Goal: Information Seeking & Learning: Compare options

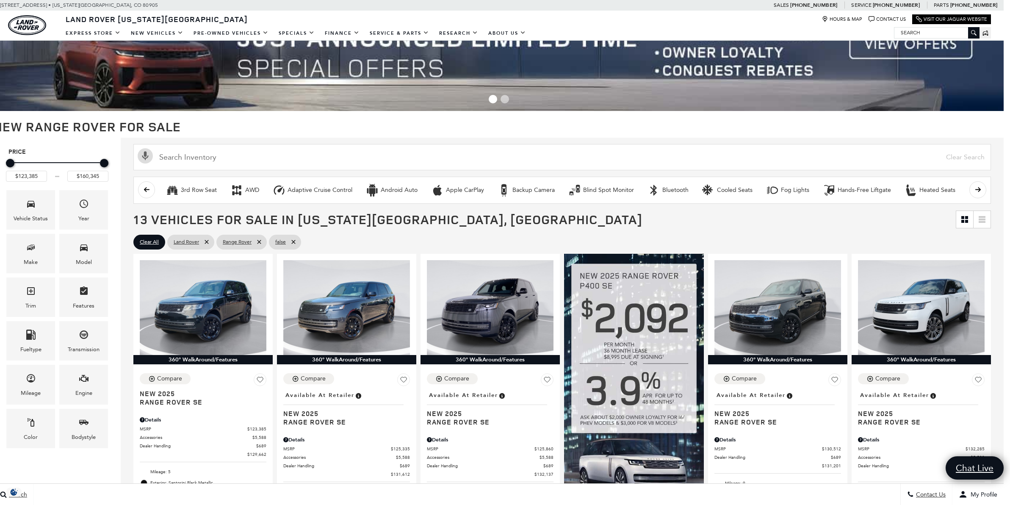
scroll to position [38, 6]
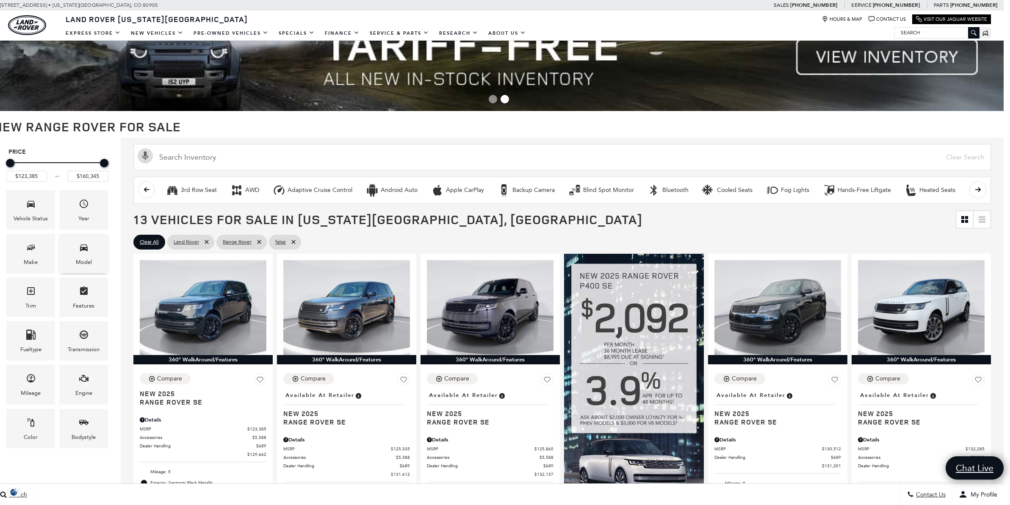
click at [83, 249] on icon "Model" at bounding box center [84, 247] width 8 height 7
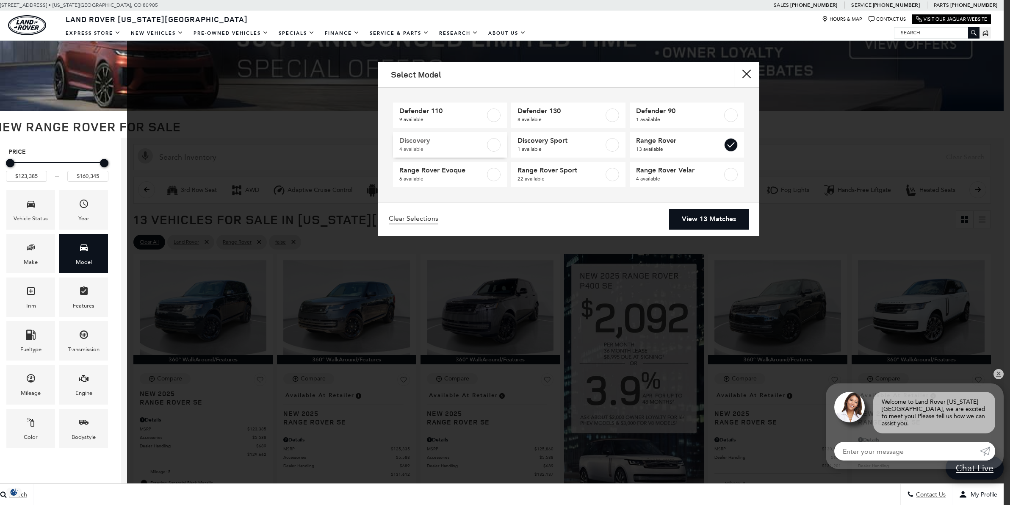
click at [492, 146] on label at bounding box center [494, 145] width 14 height 14
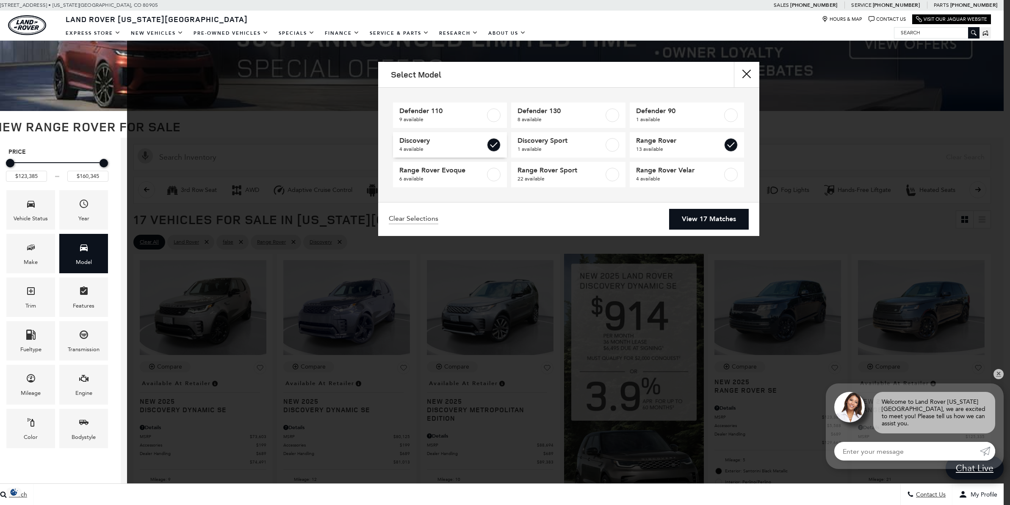
type input "$73,603"
checkbox input "true"
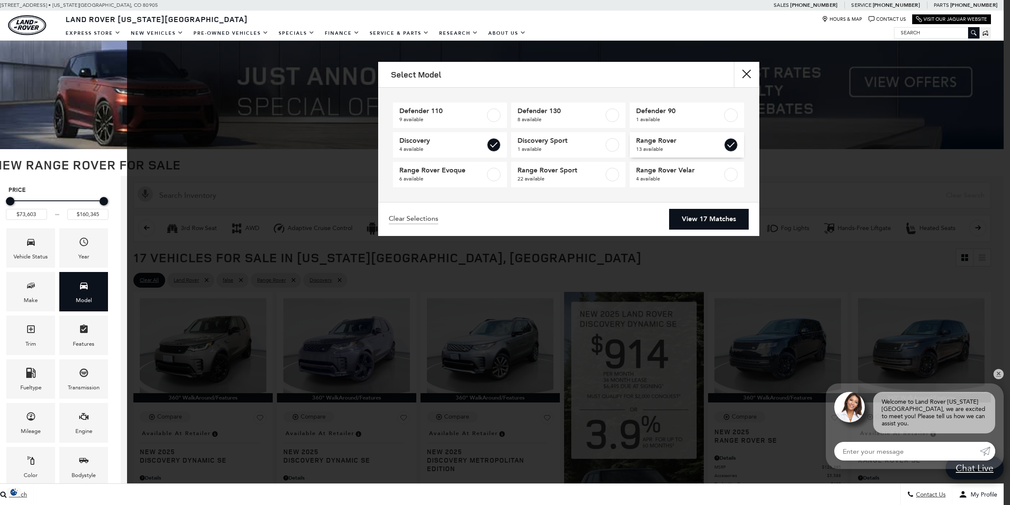
click at [728, 144] on label at bounding box center [731, 145] width 14 height 14
type input "$89,383"
checkbox input "false"
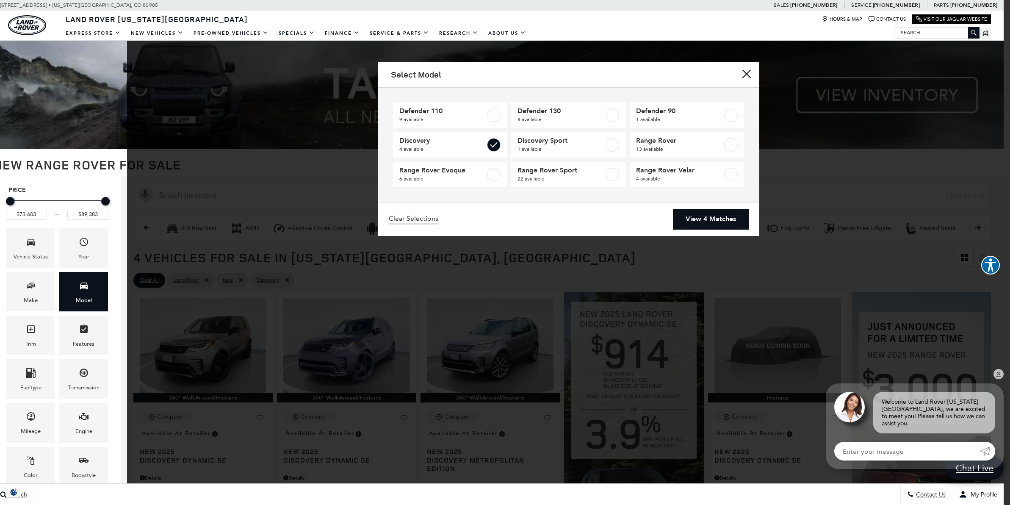
click at [711, 218] on link "View 4 Matches" at bounding box center [711, 219] width 76 height 21
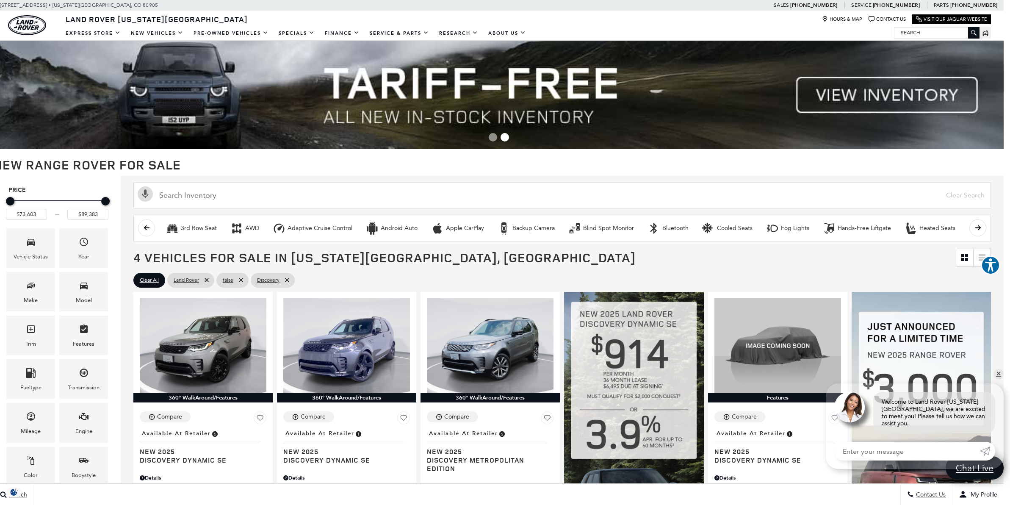
scroll to position [0, 6]
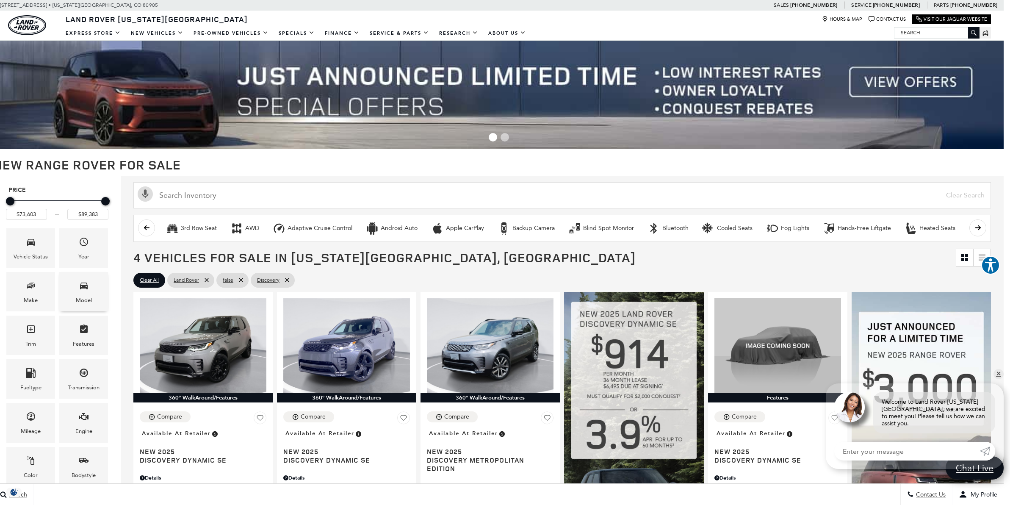
click at [85, 285] on icon "Model" at bounding box center [84, 285] width 10 height 10
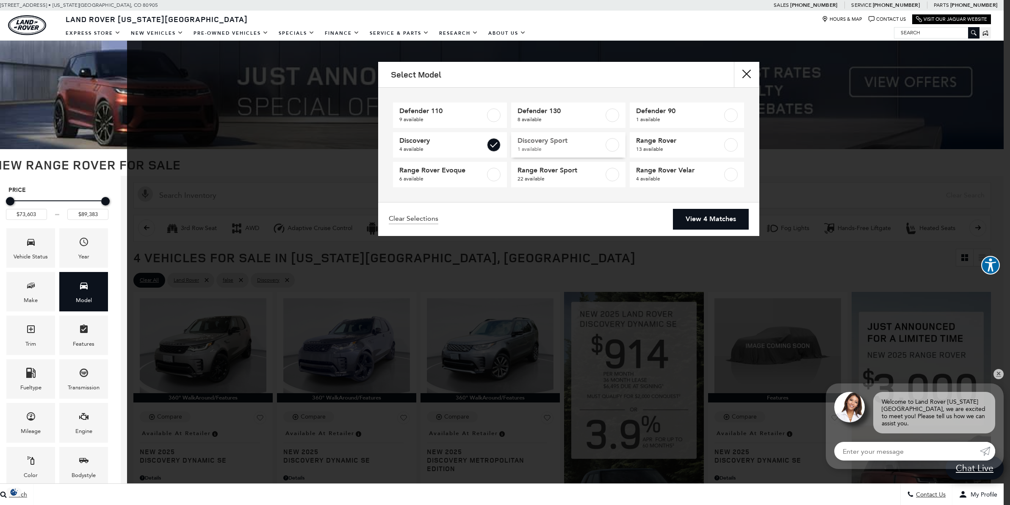
drag, startPoint x: 493, startPoint y: 144, endPoint x: 577, endPoint y: 146, distance: 83.4
click at [494, 143] on label at bounding box center [494, 145] width 14 height 14
type input "$54,900"
type input "$171,555"
checkbox input "false"
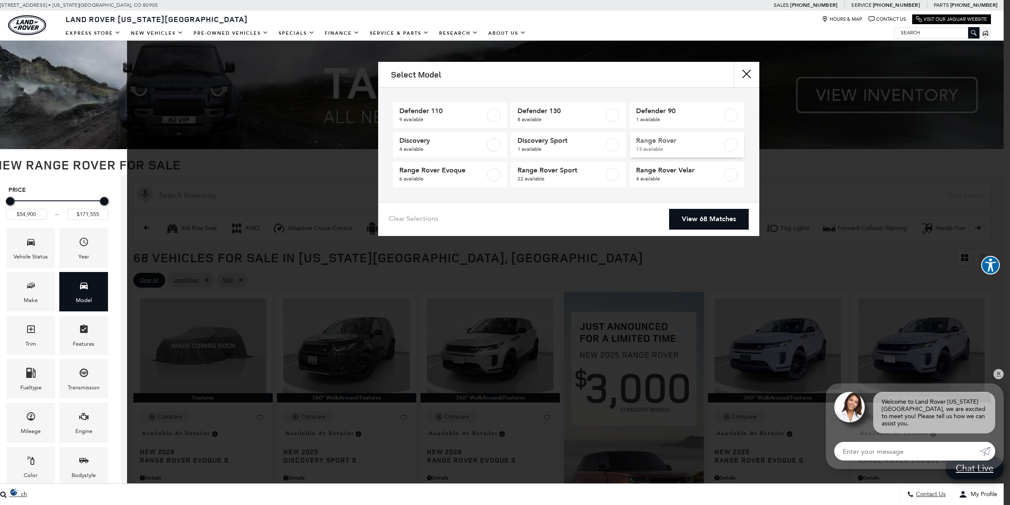
click at [729, 143] on label at bounding box center [731, 145] width 14 height 14
type input "$123,385"
type input "$160,345"
checkbox input "true"
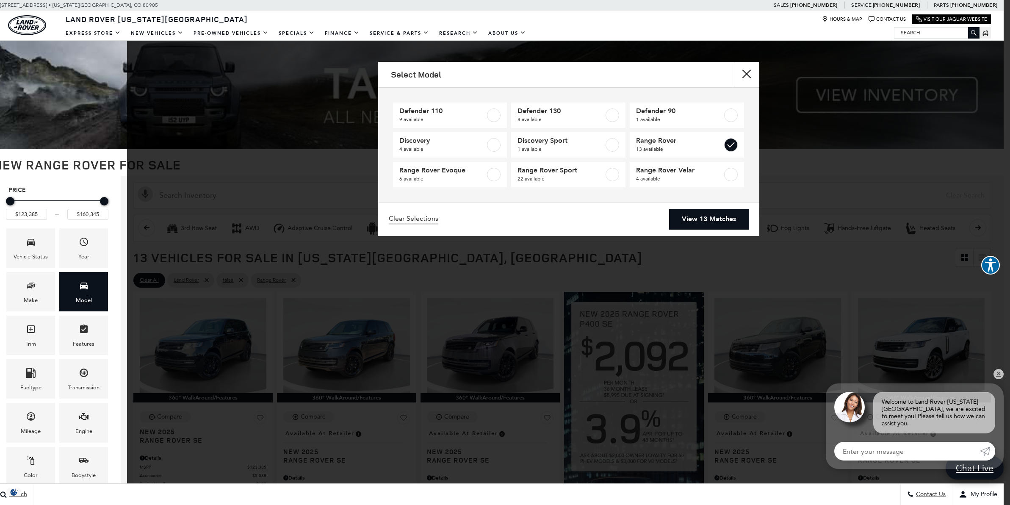
click at [712, 217] on link "View 13 Matches" at bounding box center [709, 219] width 80 height 21
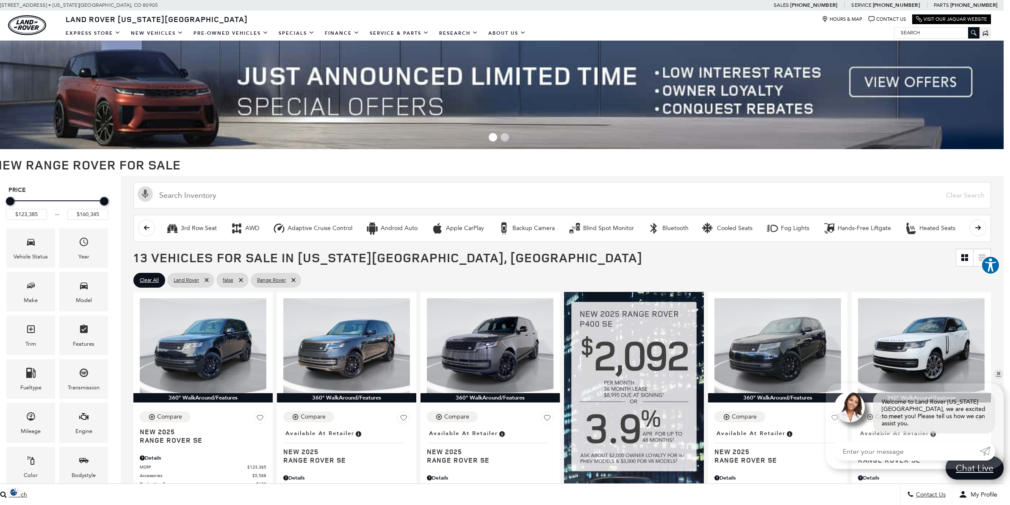
scroll to position [0, 6]
click at [76, 284] on div "Model" at bounding box center [83, 291] width 49 height 39
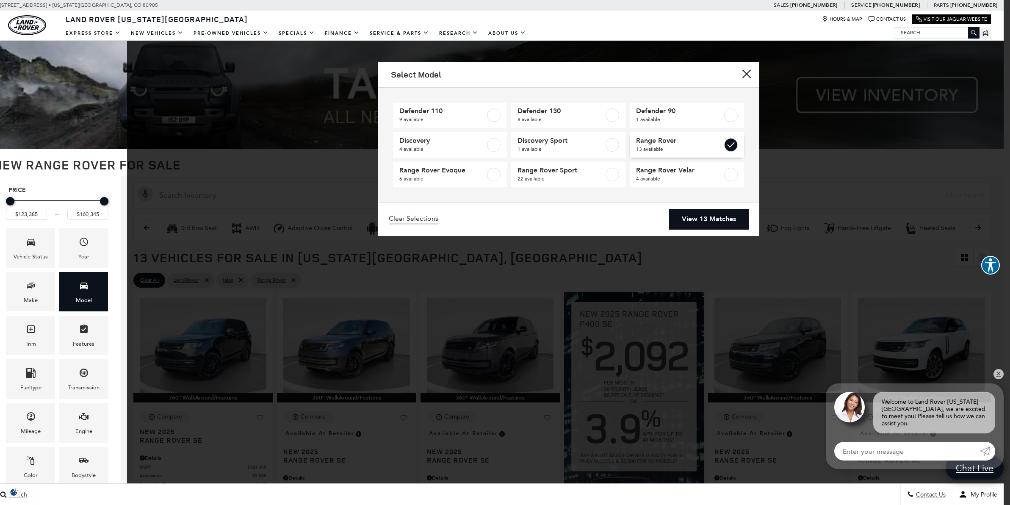
click at [731, 146] on label at bounding box center [731, 145] width 14 height 14
type input "$54,900"
type input "$171,555"
checkbox input "false"
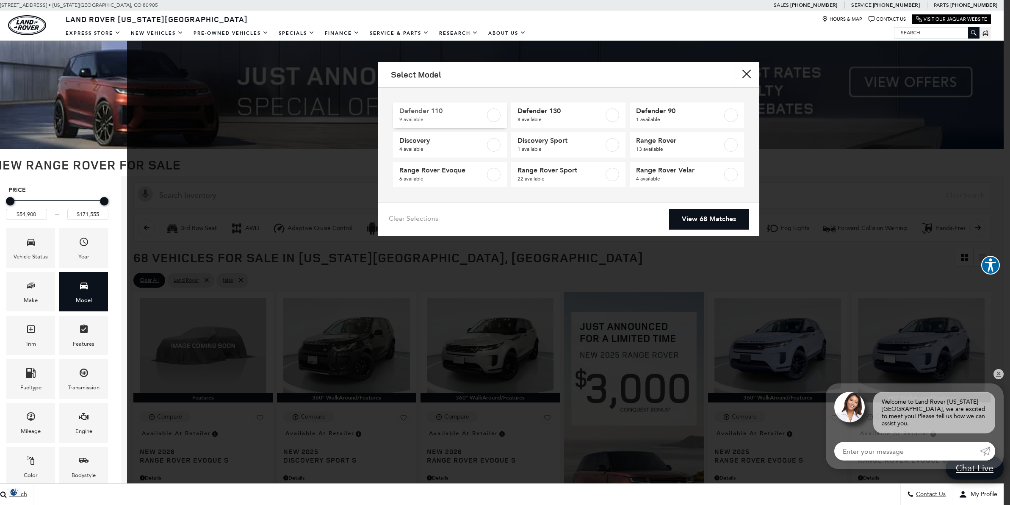
click at [494, 114] on label at bounding box center [494, 115] width 14 height 14
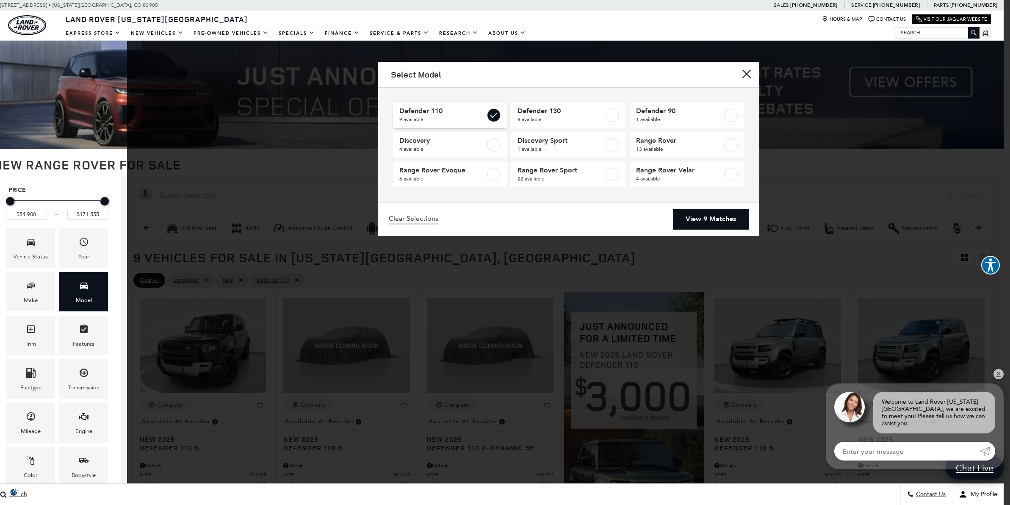
type input "$81,285"
checkbox input "true"
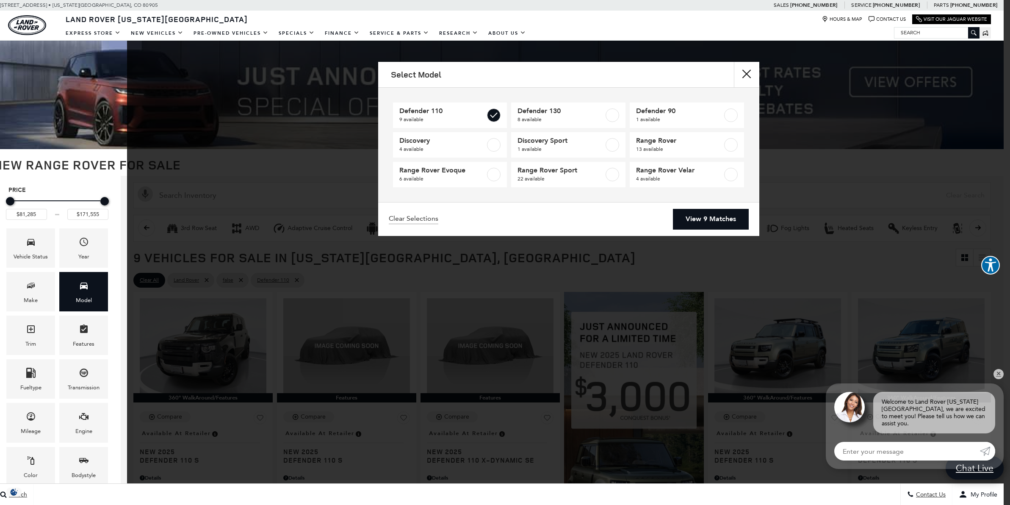
click at [718, 217] on link "View 9 Matches" at bounding box center [711, 219] width 76 height 21
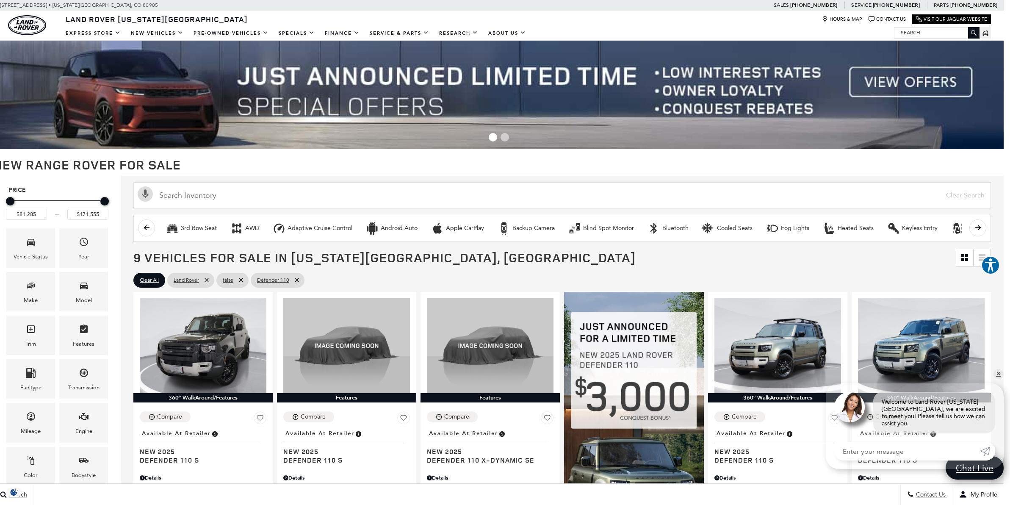
scroll to position [0, 6]
click at [82, 282] on icon "Model" at bounding box center [84, 285] width 10 height 10
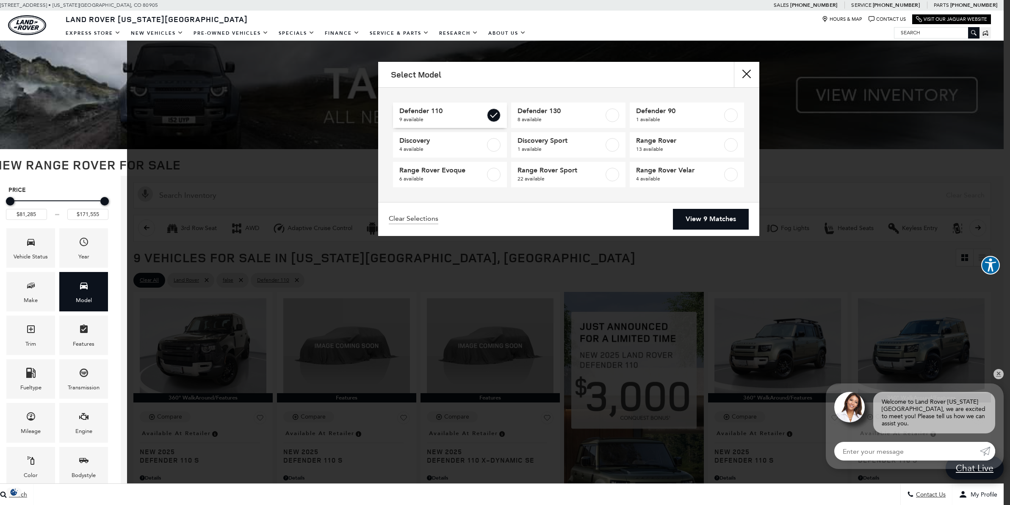
click at [497, 113] on label at bounding box center [494, 115] width 14 height 14
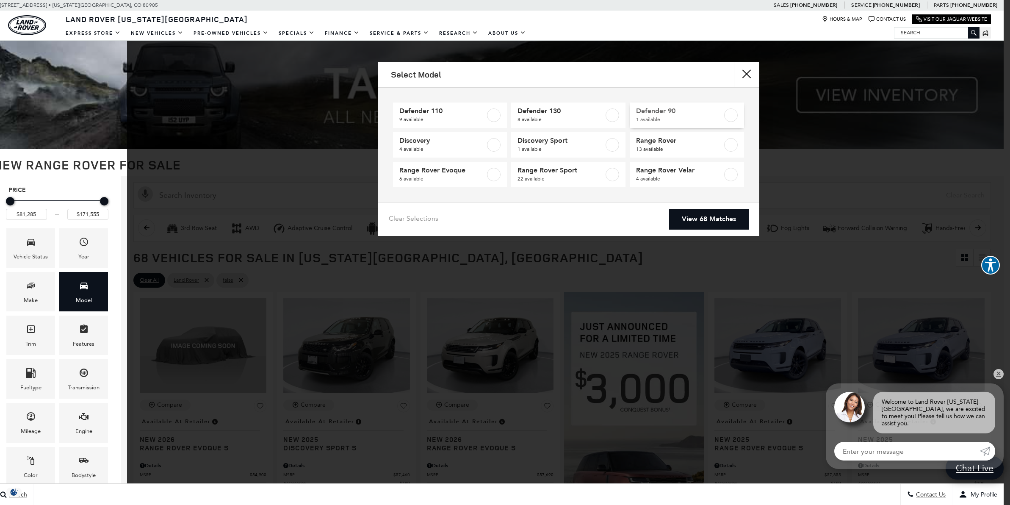
type input "$54,900"
checkbox input "false"
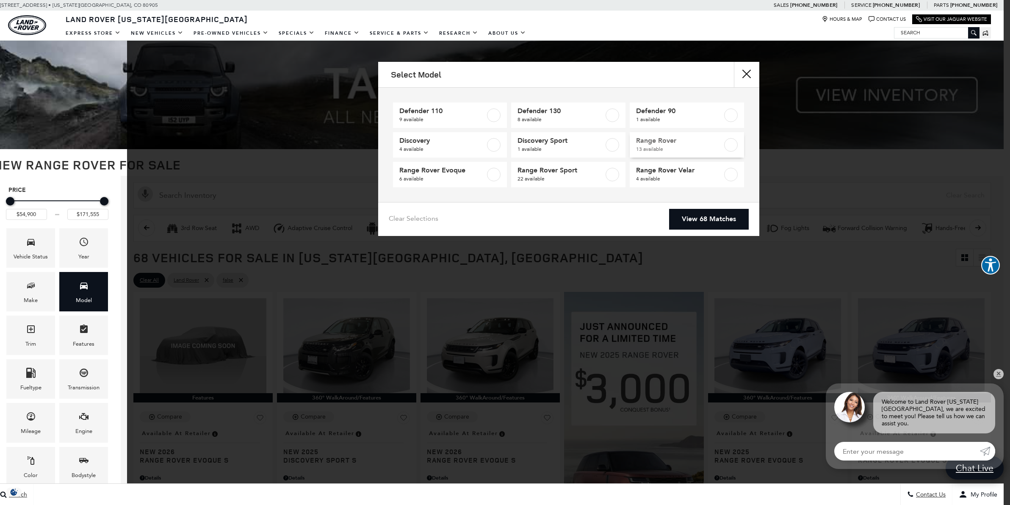
drag, startPoint x: 732, startPoint y: 116, endPoint x: 701, endPoint y: 141, distance: 40.0
click at [732, 116] on label at bounding box center [731, 115] width 14 height 14
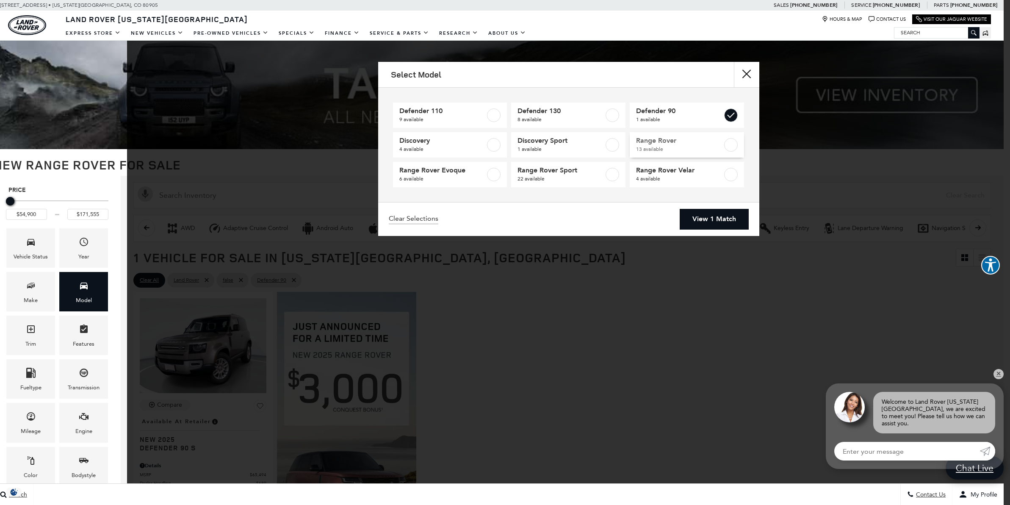
type input "$66,183"
checkbox input "true"
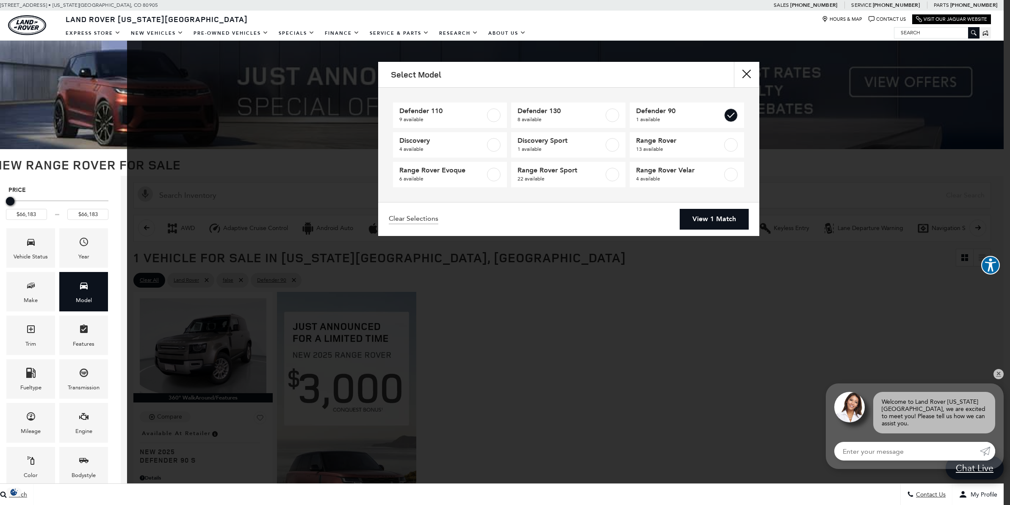
click at [712, 225] on link "View 1 Match" at bounding box center [714, 219] width 69 height 21
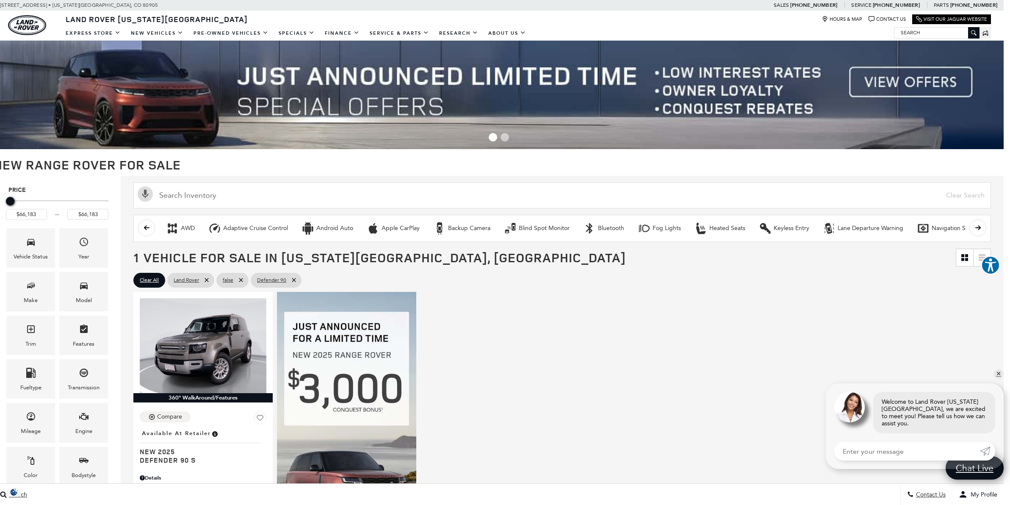
scroll to position [0, 6]
